Goal: Task Accomplishment & Management: Use online tool/utility

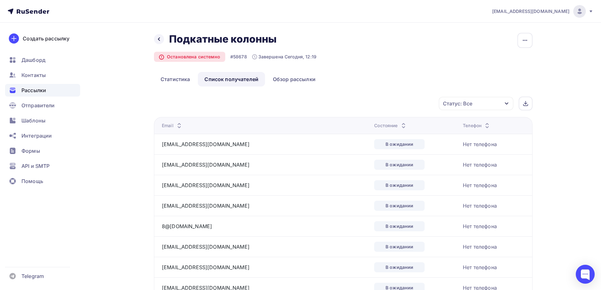
click at [26, 93] on span "Рассылки" at bounding box center [33, 90] width 25 height 8
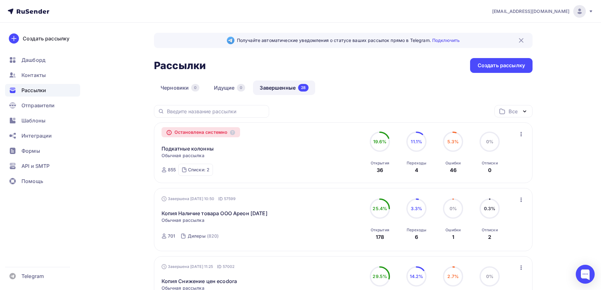
click at [521, 134] on icon "button" at bounding box center [520, 134] width 1 height 4
click at [503, 152] on div "Копировать в новую" at bounding box center [492, 151] width 65 height 8
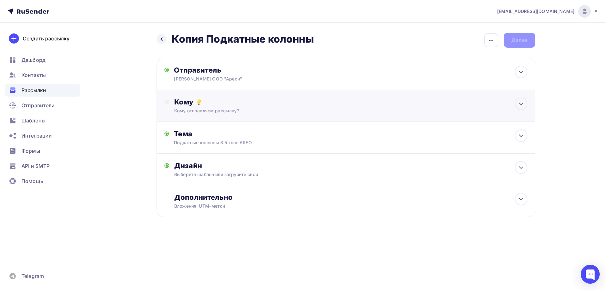
click at [212, 114] on div "Кому отправляем рассылку?" at bounding box center [333, 111] width 318 height 6
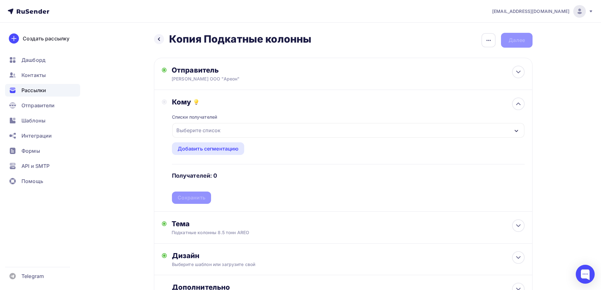
click at [516, 129] on icon "button" at bounding box center [516, 130] width 5 height 5
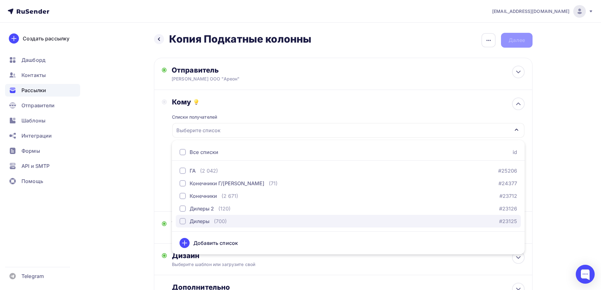
click at [179, 221] on div "button" at bounding box center [182, 221] width 6 height 6
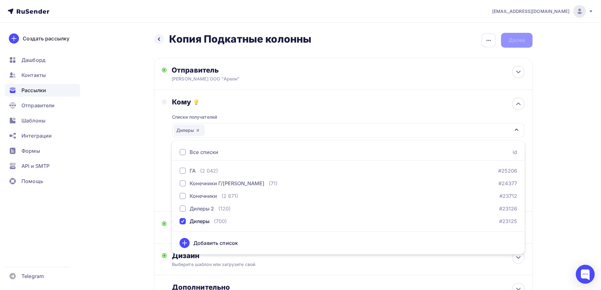
click at [102, 197] on div "Назад Копия Подкатные колонны Копия Подкатные колонны Закончить позже Переимено…" at bounding box center [300, 185] width 517 height 325
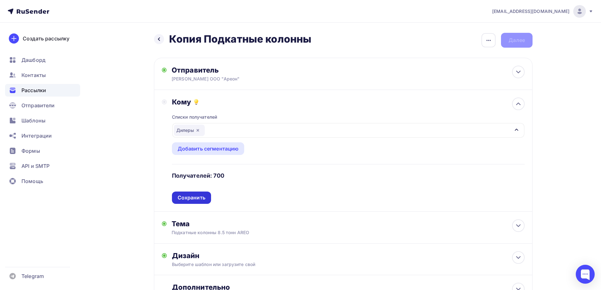
click at [192, 196] on div "Сохранить" at bounding box center [192, 197] width 28 height 7
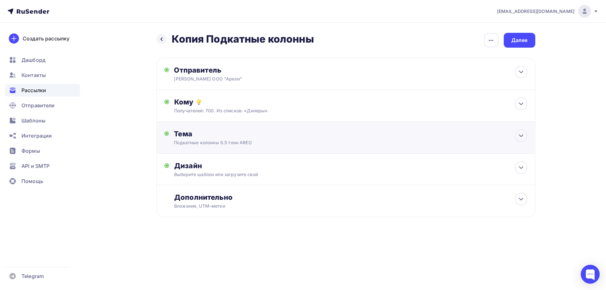
click at [221, 140] on div "Подкатные колонны 8.5 тонн AREO" at bounding box center [230, 142] width 112 height 6
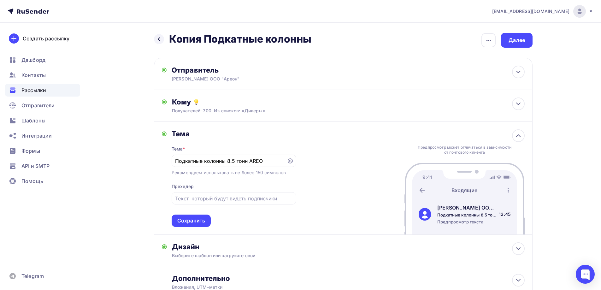
click at [94, 165] on div "Назад Копия Подкатные колонны Копия Подкатные колонны Закончить позже Переимено…" at bounding box center [300, 181] width 517 height 316
click at [190, 222] on div "Сохранить" at bounding box center [191, 220] width 28 height 7
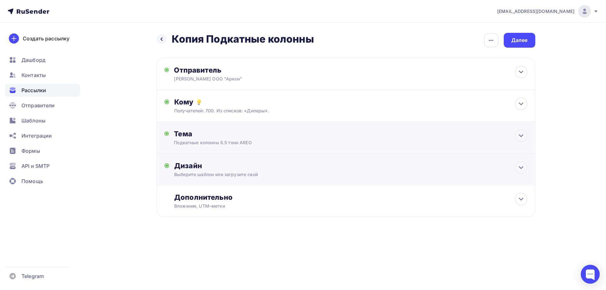
click at [205, 170] on div "Дизайн Выберите шаблон или загрузите свой Размер письма: 122 Kb Заменить шаблон…" at bounding box center [350, 169] width 353 height 16
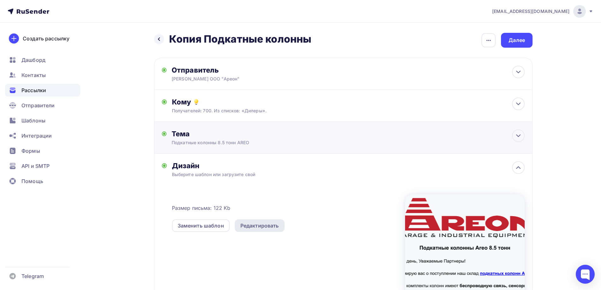
click at [259, 226] on div "Редактировать" at bounding box center [259, 226] width 38 height 8
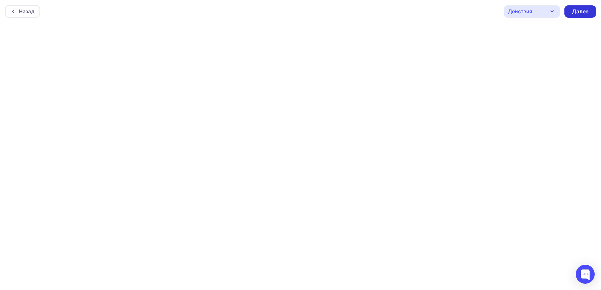
click at [578, 8] on div "Далее" at bounding box center [580, 11] width 16 height 7
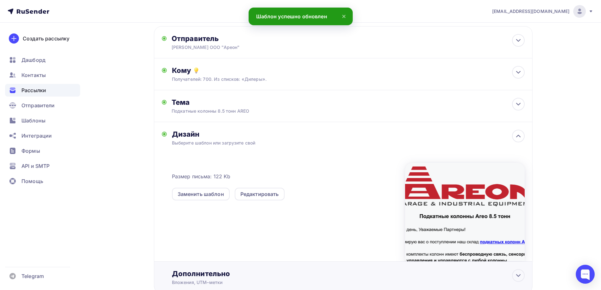
scroll to position [76, 0]
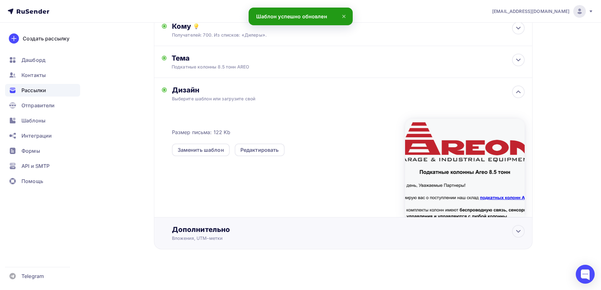
click at [203, 230] on div "Дополнительно" at bounding box center [348, 229] width 353 height 9
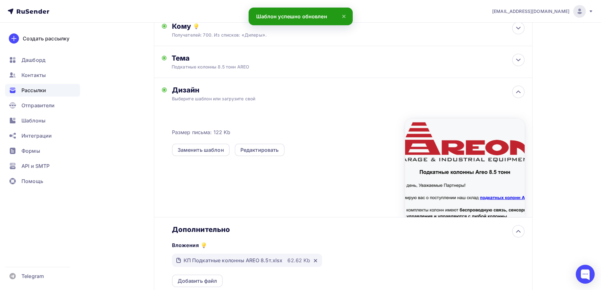
scroll to position [187, 0]
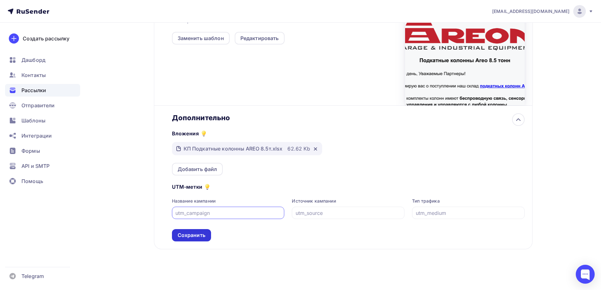
click at [194, 234] on div "Сохранить" at bounding box center [192, 235] width 28 height 7
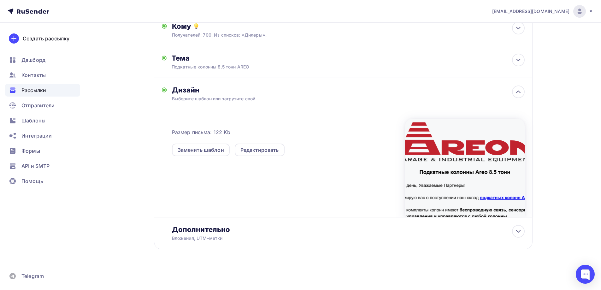
scroll to position [0, 0]
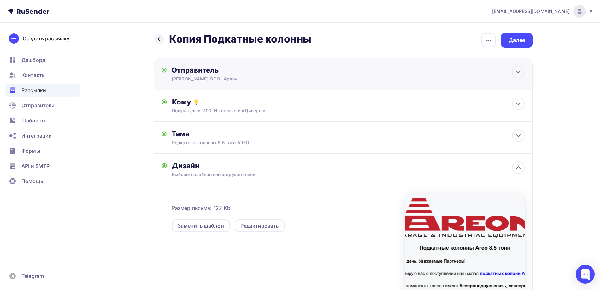
click at [217, 75] on div "Отправитель [PERSON_NAME] ООО "Ареон" Email * [EMAIL_ADDRESS][DOMAIN_NAME] [EMA…" at bounding box center [240, 74] width 137 height 16
type input "[PERSON_NAME] ООО "Ареон""
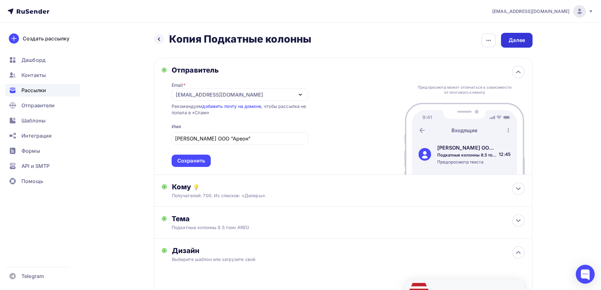
click at [520, 37] on div "Далее" at bounding box center [517, 40] width 16 height 7
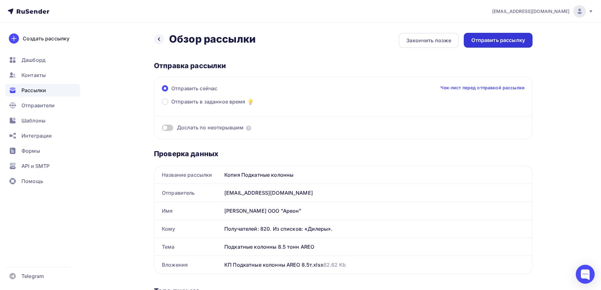
click at [497, 39] on div "Отправить рассылку" at bounding box center [498, 40] width 54 height 7
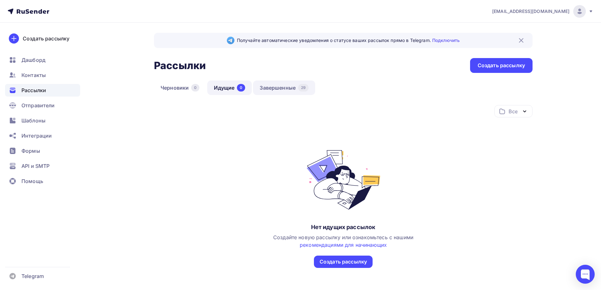
click at [284, 88] on link "Завершенные 29" at bounding box center [284, 87] width 62 height 15
